Goal: Information Seeking & Learning: Find specific fact

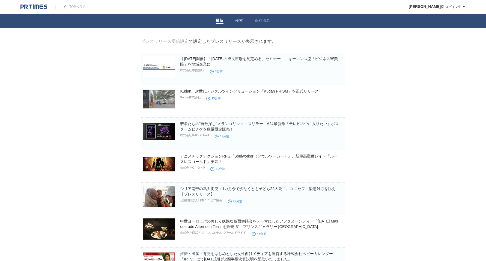
click at [238, 25] on li "検索" at bounding box center [239, 21] width 20 height 14
click at [237, 23] on link "検索" at bounding box center [239, 21] width 8 height 6
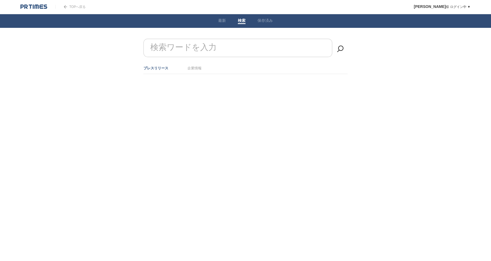
click at [262, 22] on link "保存済み" at bounding box center [264, 21] width 15 height 6
click at [242, 22] on link "検索" at bounding box center [242, 21] width 8 height 6
click at [228, 46] on input "検索ワードを入力" at bounding box center [237, 48] width 189 height 18
type input "会社"
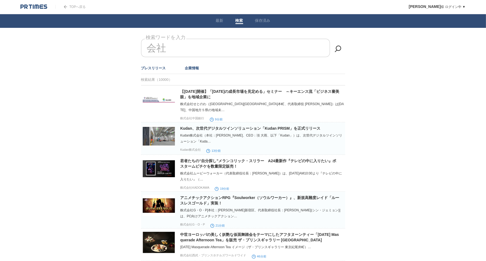
click at [192, 68] on link "企業情報" at bounding box center [192, 68] width 14 height 4
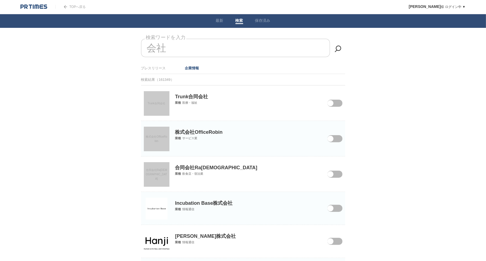
click at [154, 104] on span "Trunk合同会社" at bounding box center [156, 103] width 18 height 3
click at [164, 140] on link "株式会社OfficeRobin" at bounding box center [157, 138] width 26 height 25
click at [159, 168] on link "合同会社RaShiSa" at bounding box center [157, 174] width 26 height 25
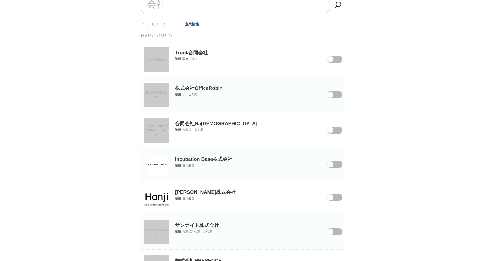
scroll to position [44, 0]
click at [159, 85] on link "株式会社OfficeRobin" at bounding box center [157, 94] width 26 height 25
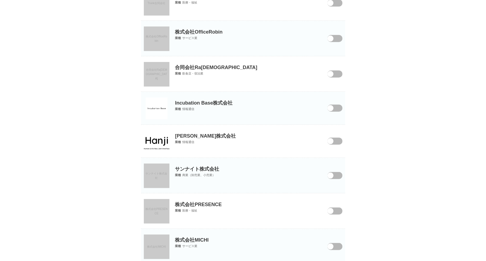
scroll to position [106, 0]
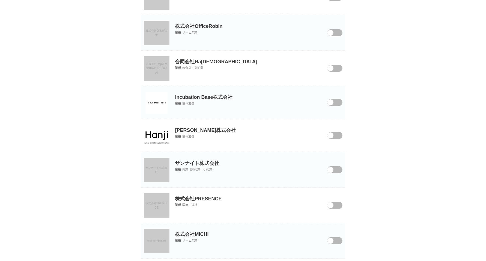
click at [153, 131] on img at bounding box center [157, 135] width 26 height 17
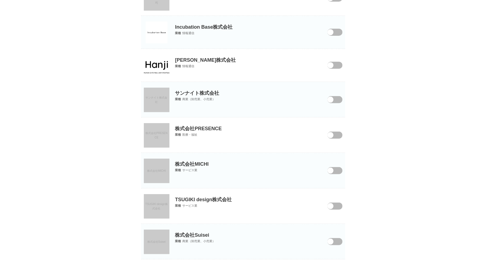
scroll to position [179, 0]
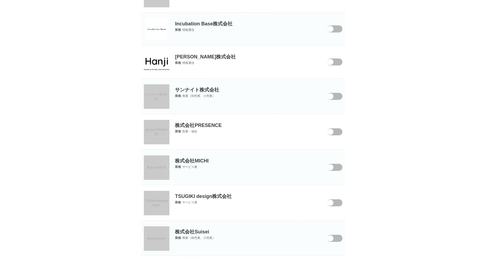
click at [157, 128] on span "株式会社PRESENCE" at bounding box center [156, 131] width 22 height 7
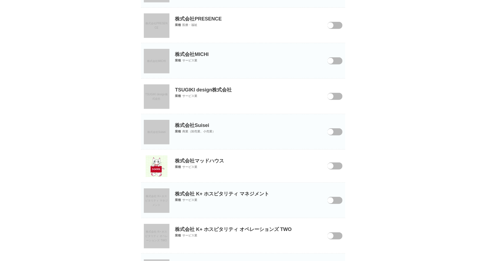
scroll to position [286, 0]
click at [152, 94] on link "TSUGIKI design株式会社" at bounding box center [157, 96] width 26 height 25
drag, startPoint x: 242, startPoint y: 90, endPoint x: 174, endPoint y: 90, distance: 67.6
click at [174, 90] on p "TSUGIKI design株式会社" at bounding box center [243, 85] width 204 height 14
copy p "TSUGIKI design株式会社"
